Goal: Transaction & Acquisition: Book appointment/travel/reservation

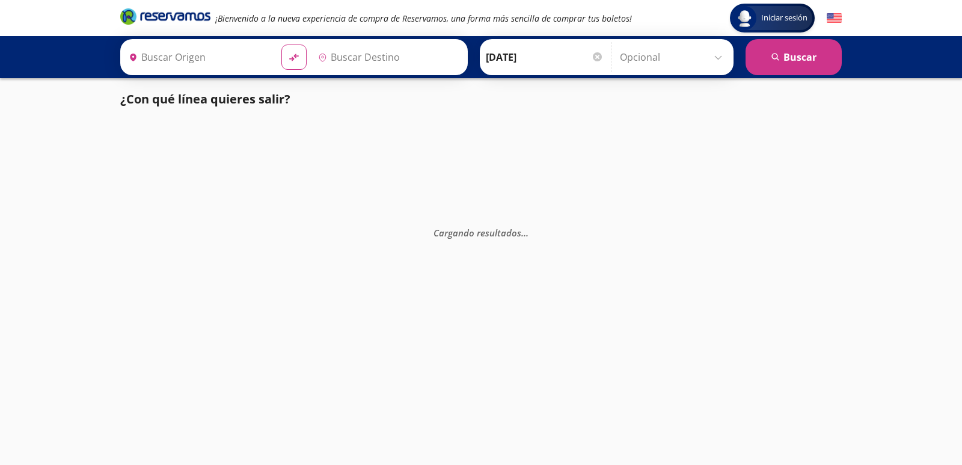
type input "[GEOGRAPHIC_DATA], [GEOGRAPHIC_DATA]"
type input "Acapulco Diamante, [GEOGRAPHIC_DATA]"
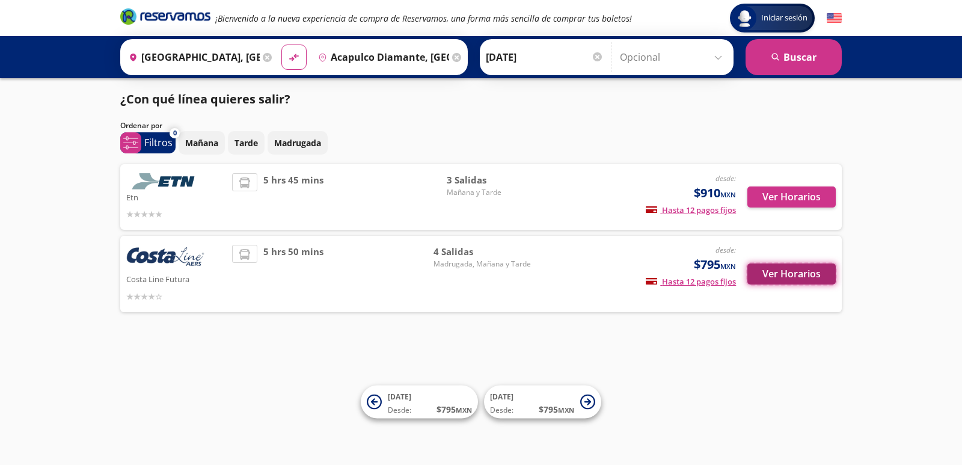
click at [782, 274] on button "Ver Horarios" at bounding box center [792, 273] width 88 height 21
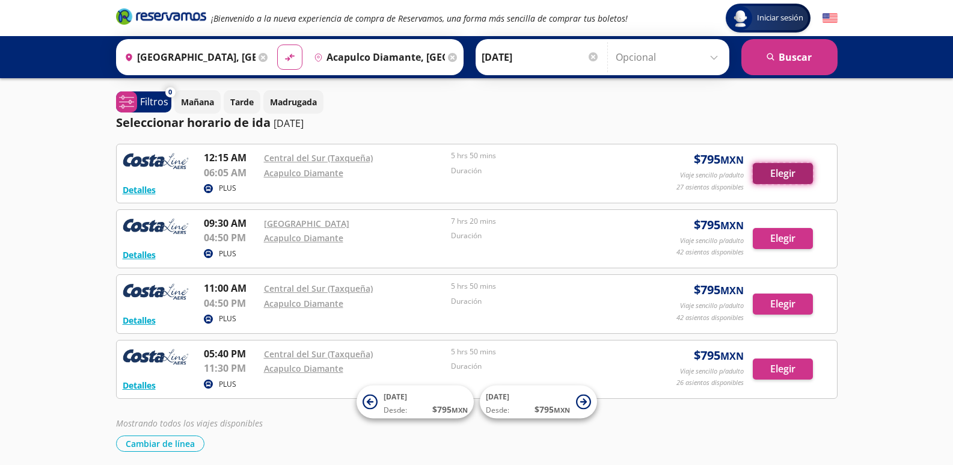
click at [774, 171] on button "Elegir" at bounding box center [783, 173] width 60 height 21
